Goal: Task Accomplishment & Management: Manage account settings

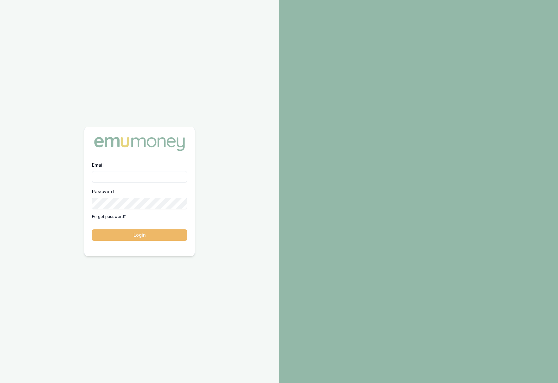
type input "[PERSON_NAME][EMAIL_ADDRESS][DOMAIN_NAME]"
click at [137, 234] on button "Login" at bounding box center [139, 234] width 95 height 11
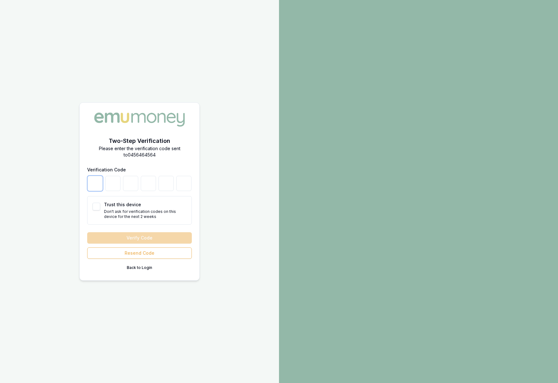
click at [94, 185] on input "number" at bounding box center [94, 183] width 15 height 15
type input "8"
type input "5"
type input "7"
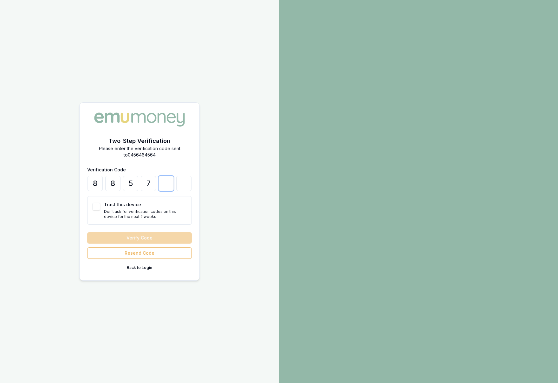
type input "9"
type input "1"
click at [98, 207] on button "Trust this device" at bounding box center [97, 207] width 8 height 8
checkbox input "true"
click at [151, 238] on button "Verify Code" at bounding box center [139, 237] width 105 height 11
